Goal: Check status: Check status

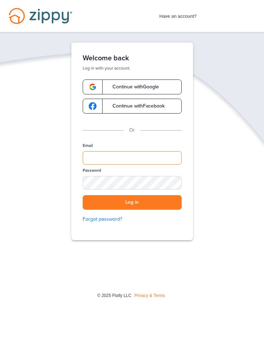
click at [175, 158] on input "Email" at bounding box center [132, 157] width 99 height 13
type input "**********"
click at [132, 202] on button "Log in" at bounding box center [132, 202] width 99 height 15
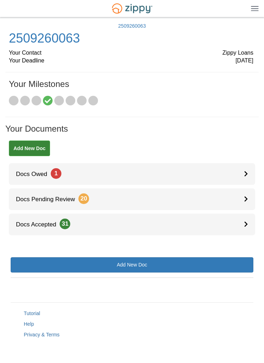
click at [199, 202] on link "Docs Pending Review 20" at bounding box center [132, 200] width 246 height 22
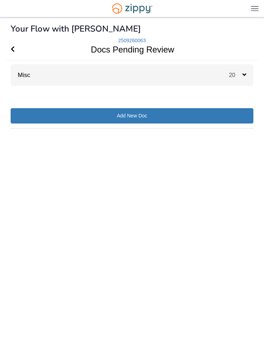
click at [243, 73] on icon at bounding box center [245, 74] width 4 height 6
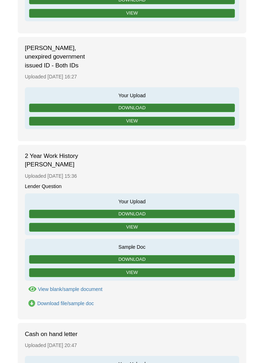
scroll to position [1361, 0]
click at [192, 223] on link "View" at bounding box center [132, 227] width 206 height 9
